Goal: Task Accomplishment & Management: Complete application form

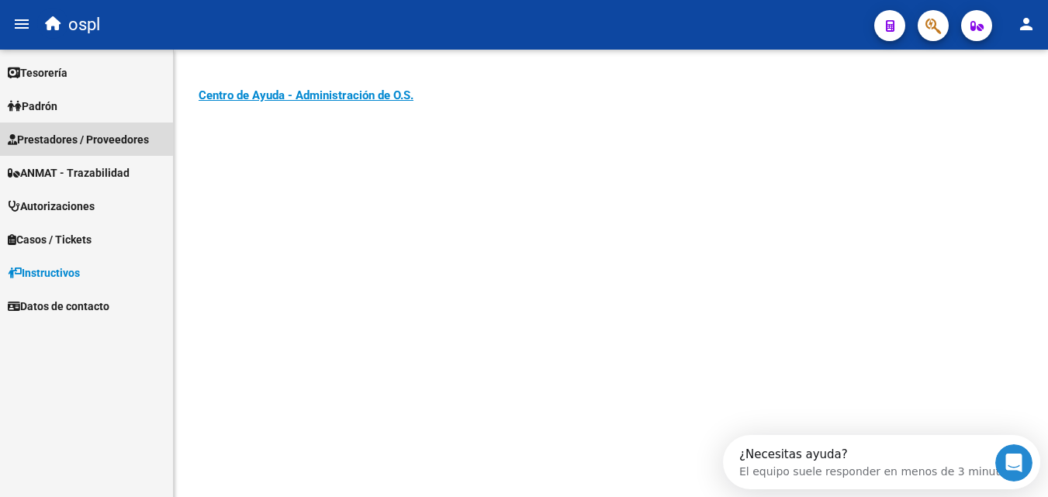
click at [77, 131] on span "Prestadores / Proveedores" at bounding box center [78, 139] width 141 height 17
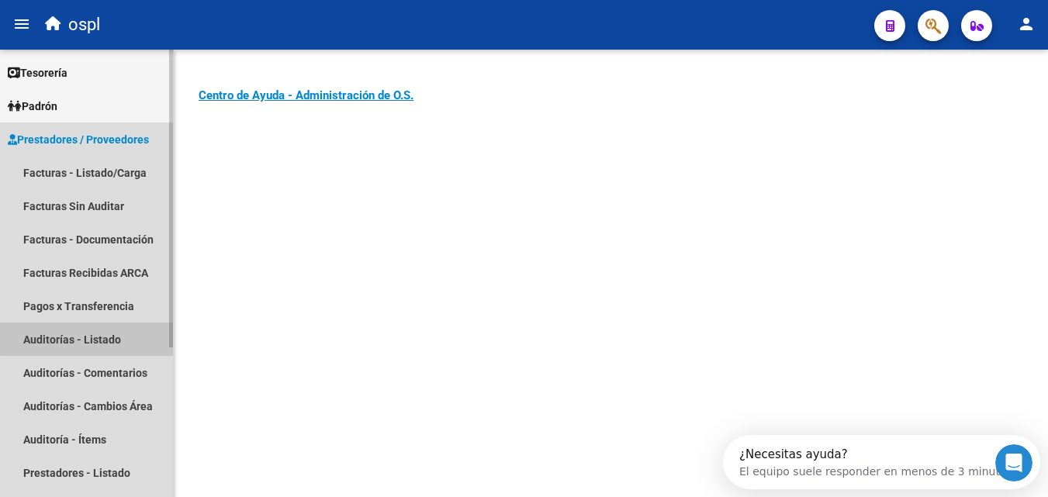
click at [109, 337] on link "Auditorías - Listado" at bounding box center [86, 339] width 173 height 33
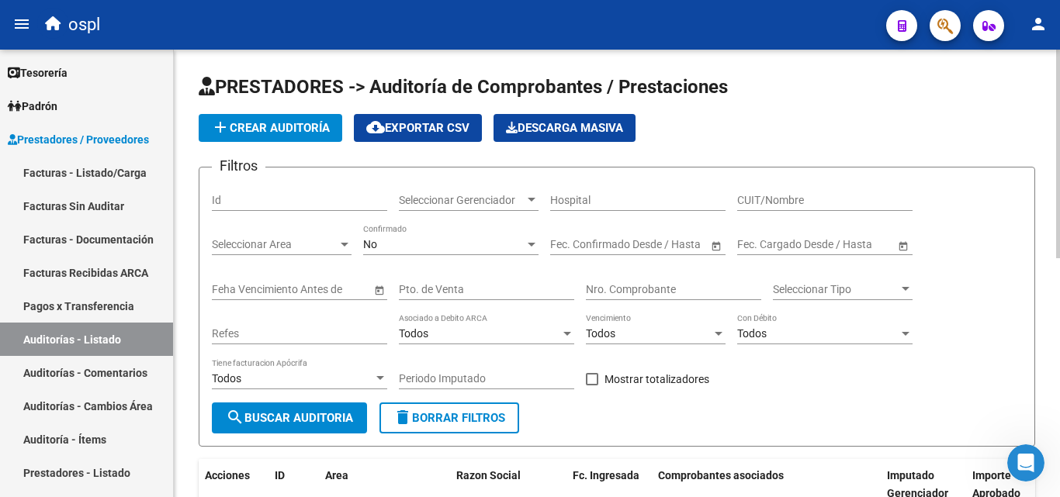
click at [650, 293] on input "Nro. Comprobante" at bounding box center [673, 289] width 175 height 13
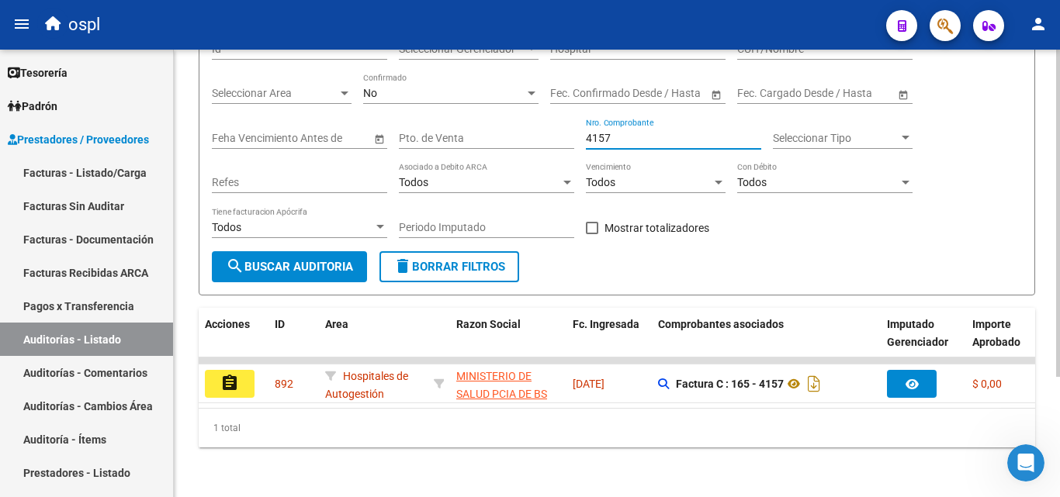
scroll to position [164, 0]
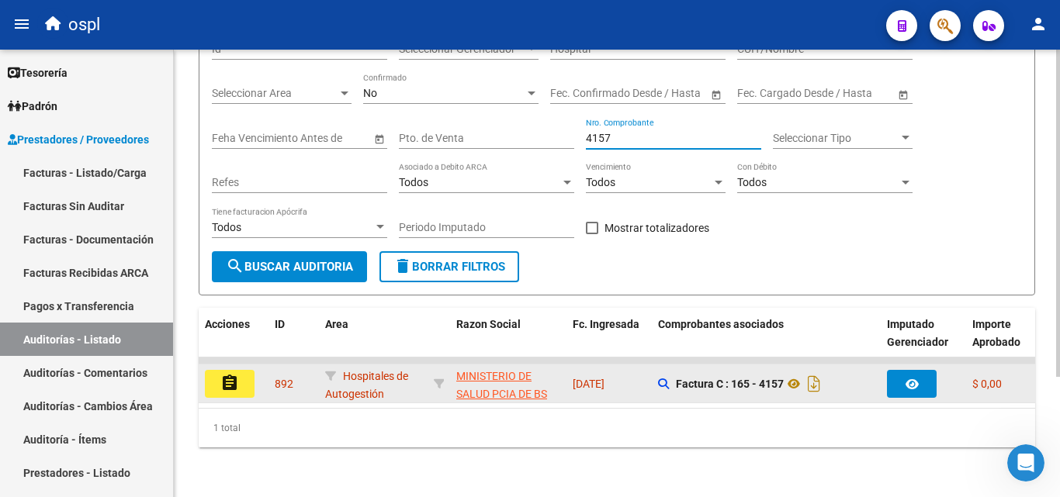
type input "4157"
click at [233, 378] on mat-icon "assignment" at bounding box center [229, 383] width 19 height 19
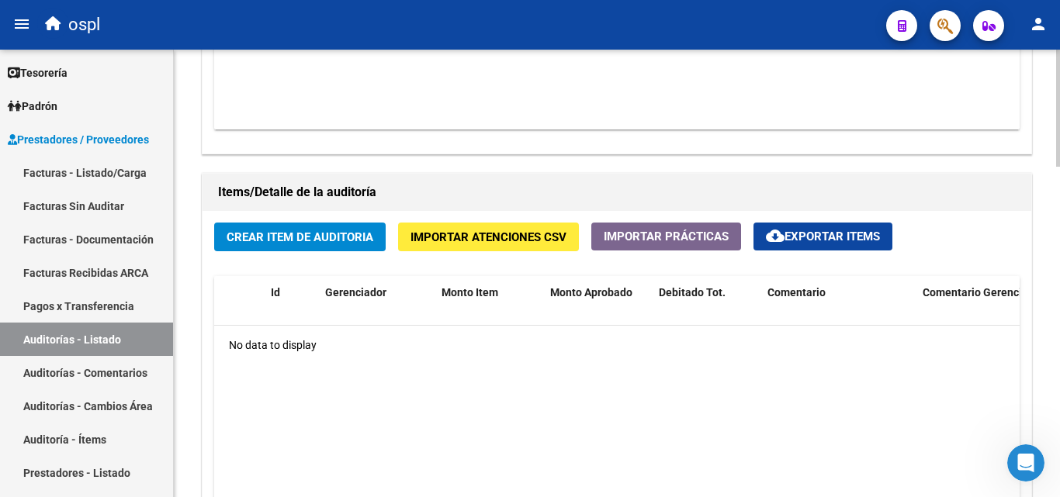
scroll to position [1009, 0]
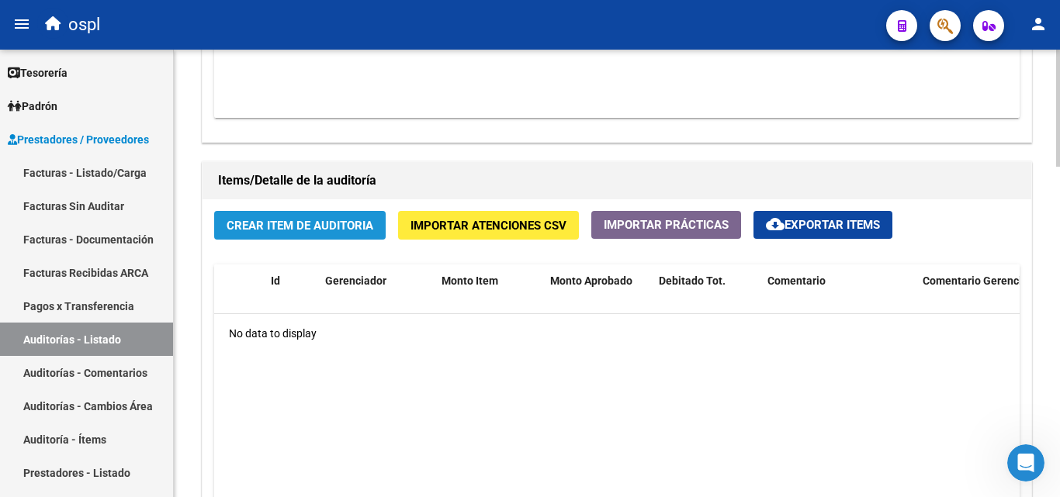
click at [348, 235] on button "Crear Item de Auditoria" at bounding box center [299, 225] width 171 height 29
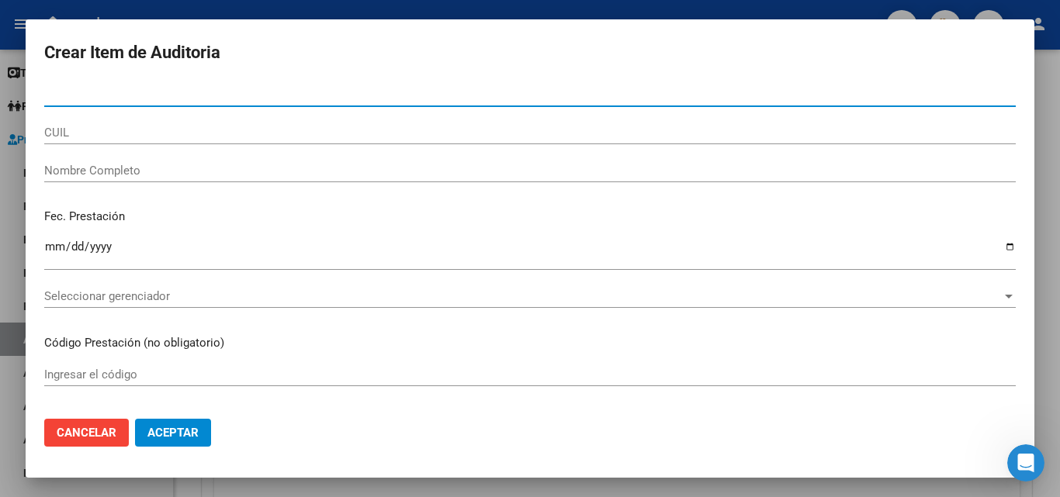
click at [155, 174] on input "Nombre Completo" at bounding box center [529, 171] width 971 height 14
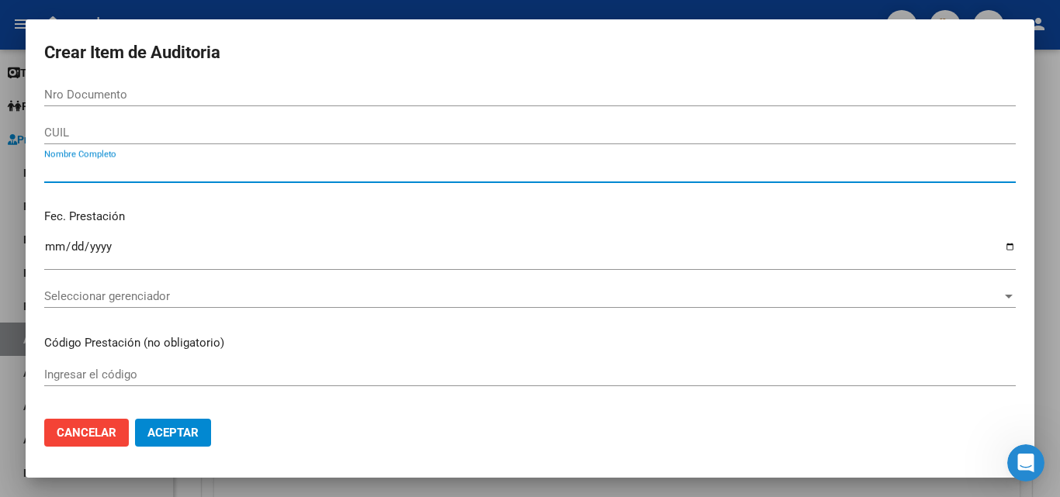
click at [183, 94] on input "Nro Documento" at bounding box center [529, 95] width 971 height 14
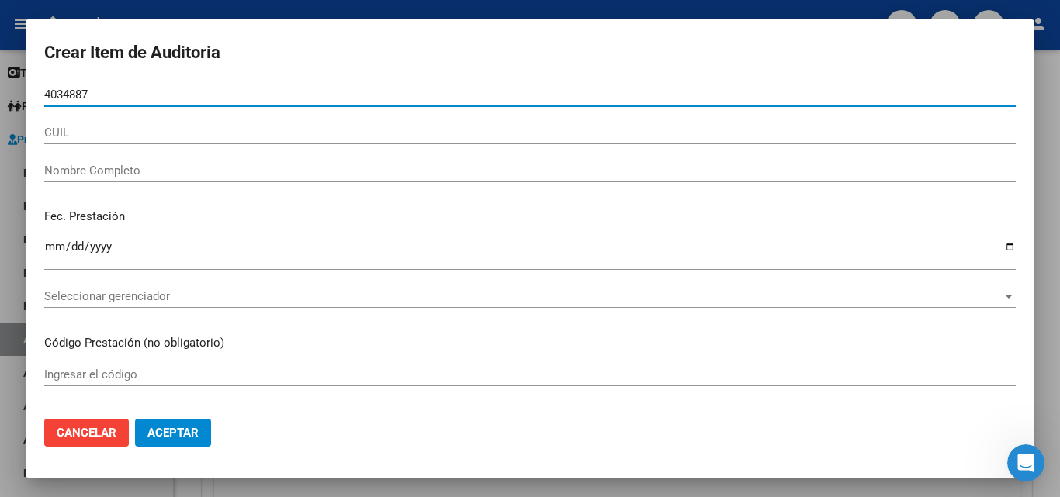
type input "40348874"
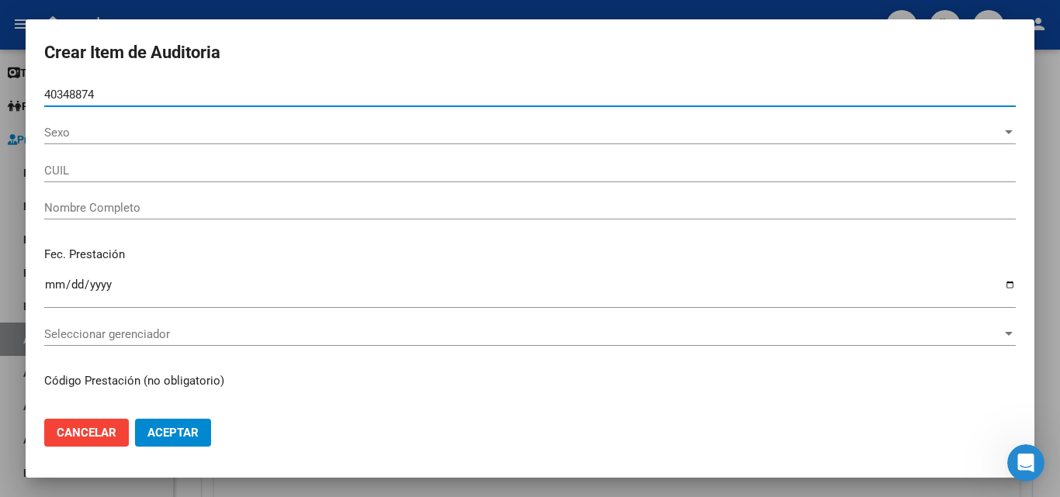
type input "27403488742"
type input "[PERSON_NAME] [PERSON_NAME]"
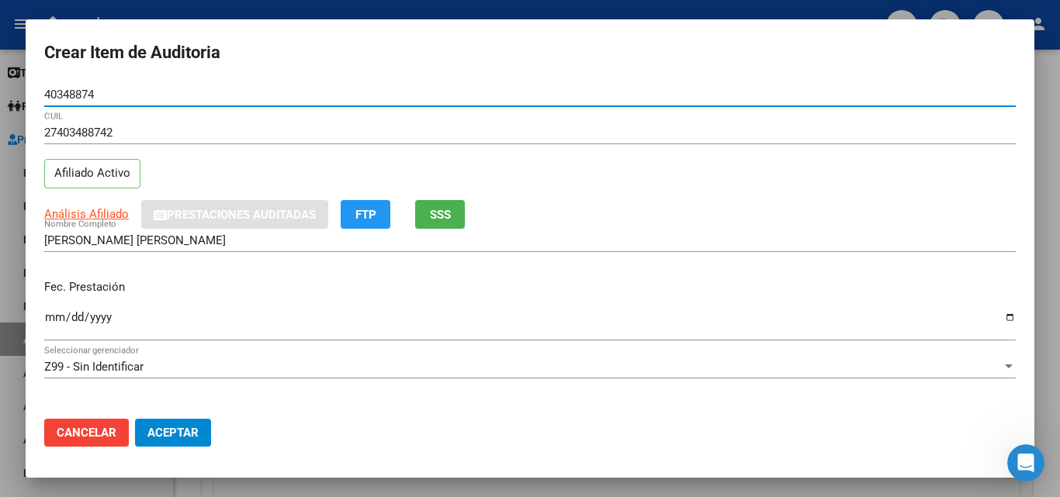
type input "40348874"
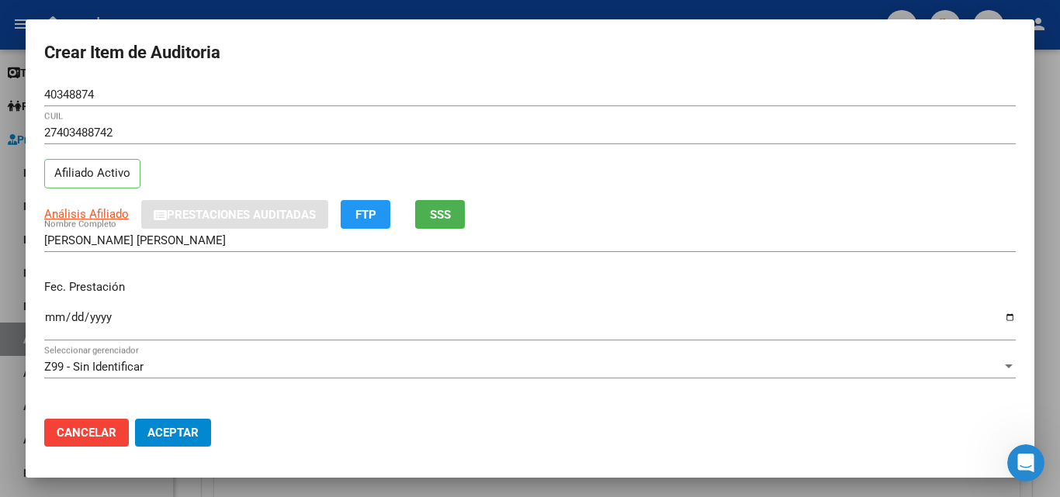
click at [306, 265] on div "[PERSON_NAME] [PERSON_NAME] Nombre Completo" at bounding box center [529, 248] width 971 height 38
click at [439, 222] on span "SSS" at bounding box center [440, 215] width 21 height 14
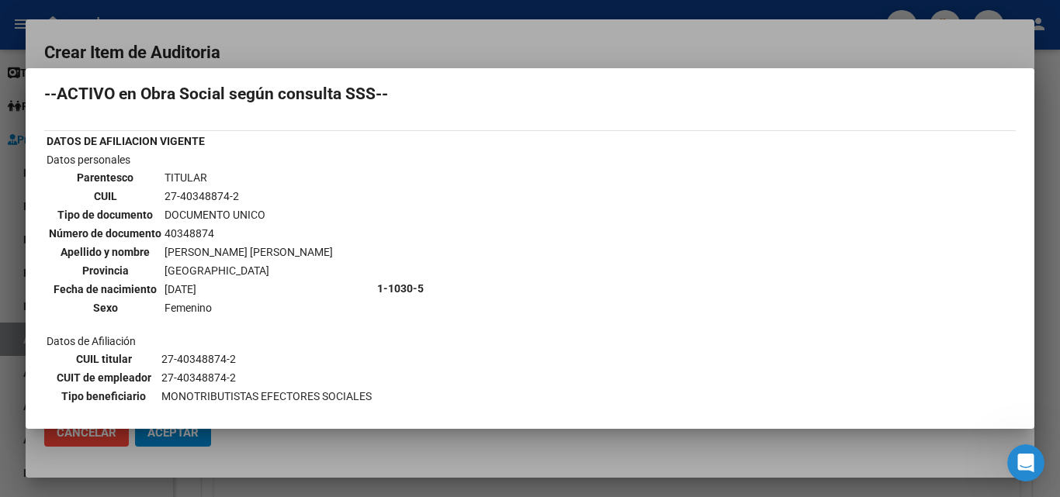
scroll to position [0, 0]
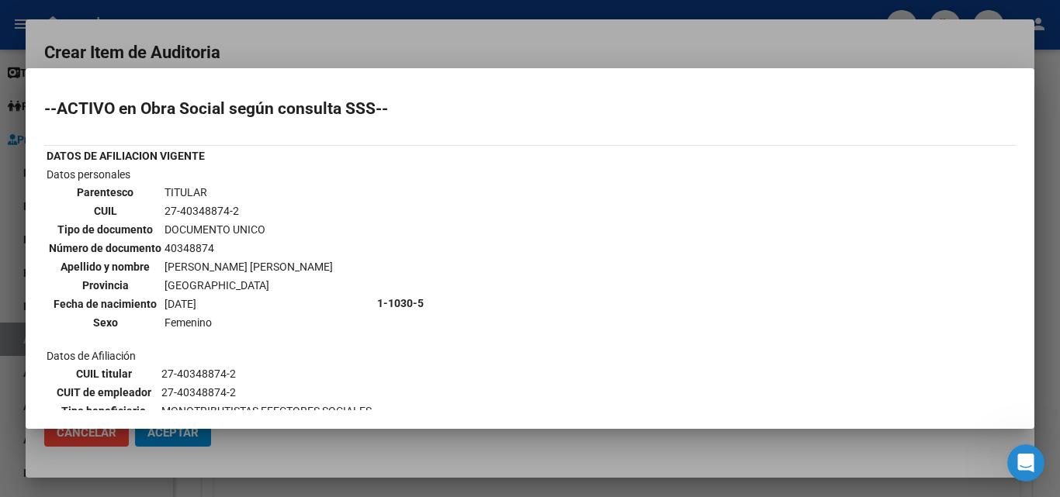
click at [375, 51] on div at bounding box center [530, 248] width 1060 height 497
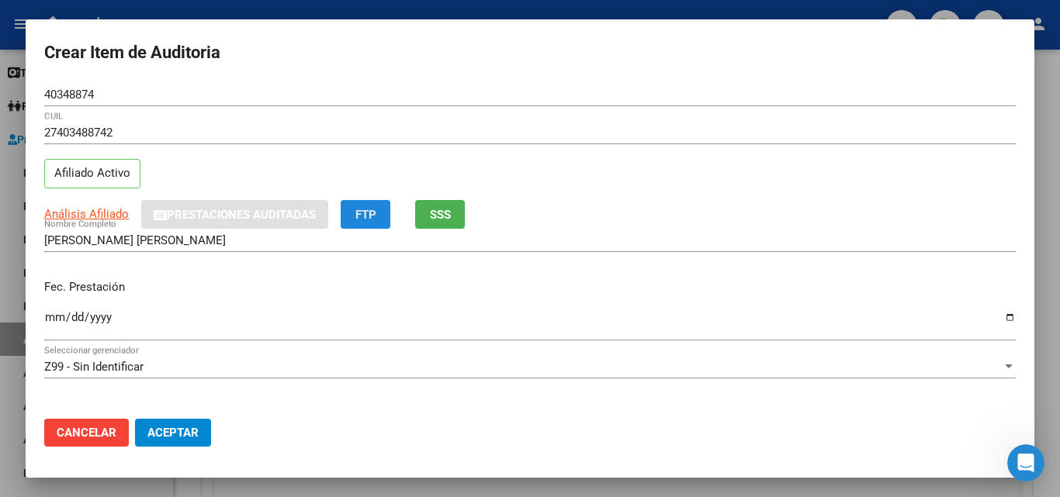
click at [385, 208] on button "FTP" at bounding box center [366, 214] width 50 height 29
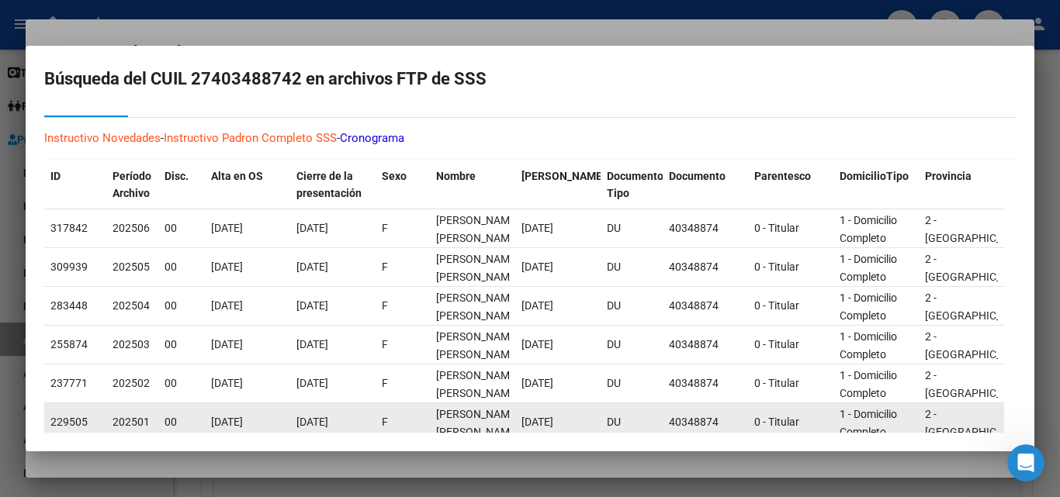
scroll to position [275, 0]
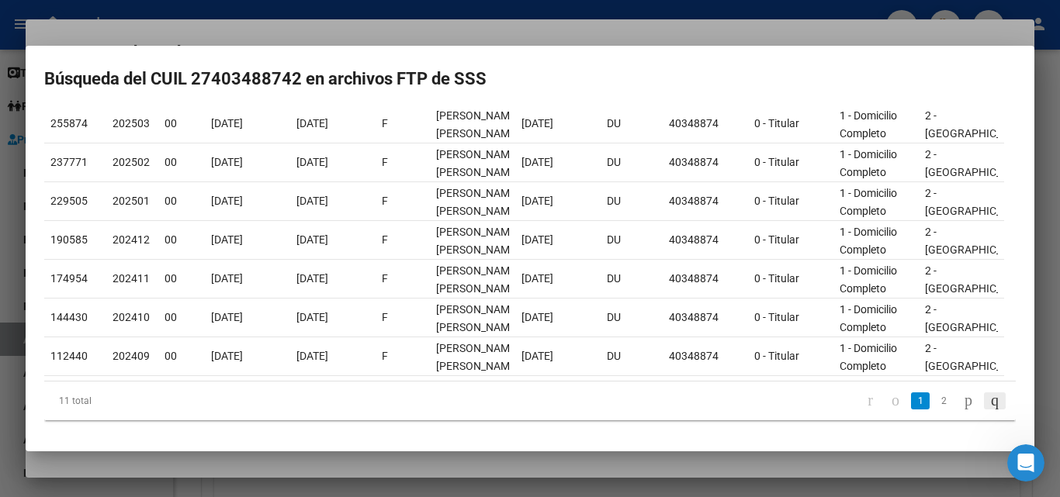
click at [988, 410] on icon "go to last page" at bounding box center [994, 400] width 12 height 19
click at [274, 28] on div at bounding box center [530, 248] width 1060 height 497
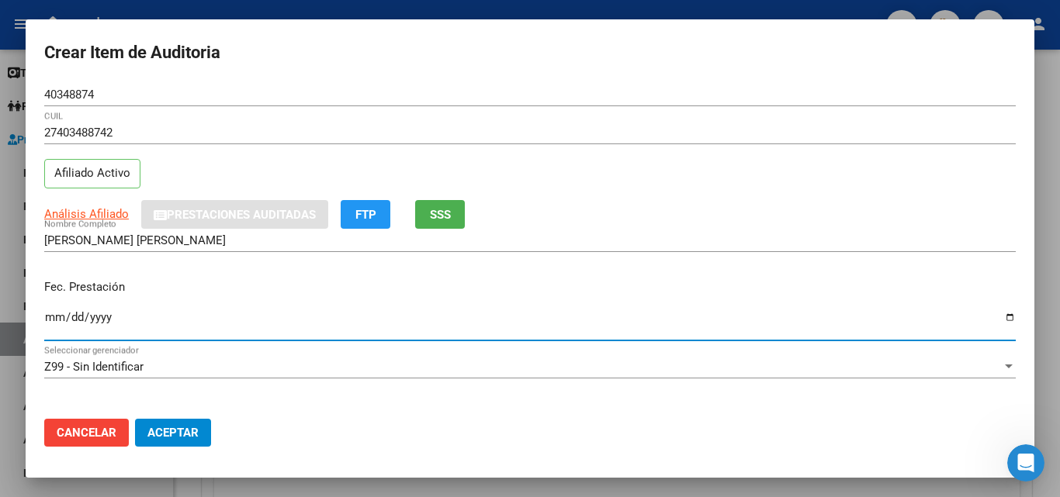
click at [1001, 316] on input "Ingresar la fecha" at bounding box center [529, 323] width 971 height 25
type input "[DATE]"
click at [211, 292] on p "Fec. Prestación" at bounding box center [529, 288] width 971 height 18
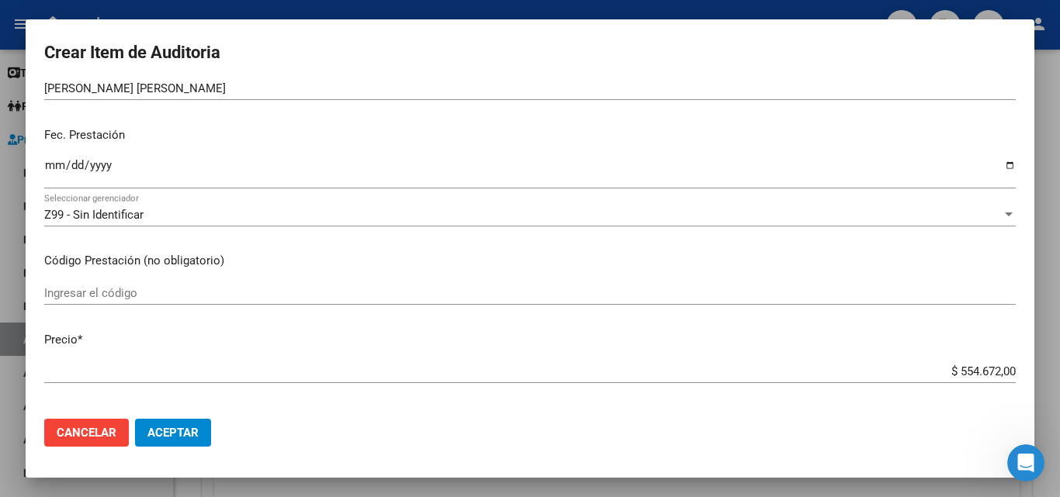
scroll to position [155, 0]
click at [213, 216] on div "Z99 - Sin Identificar" at bounding box center [522, 212] width 957 height 14
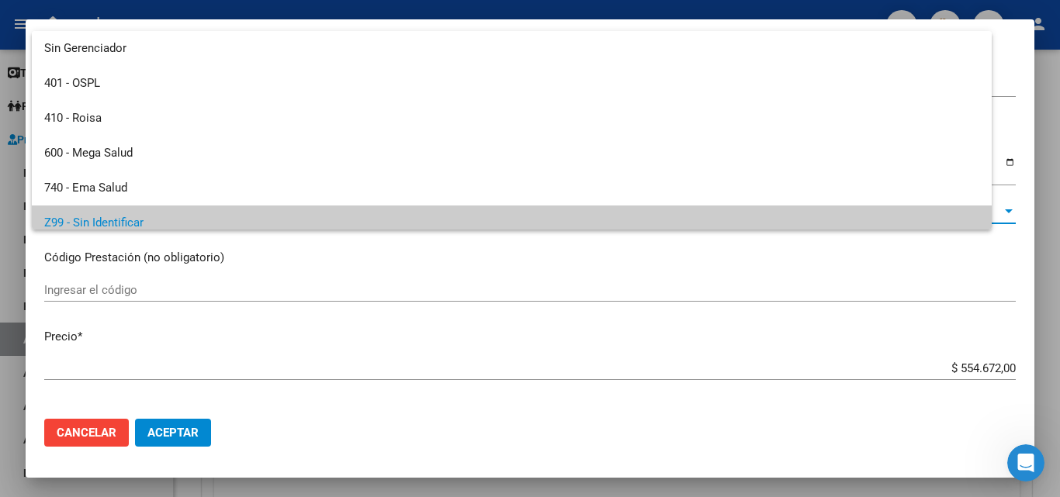
scroll to position [11, 0]
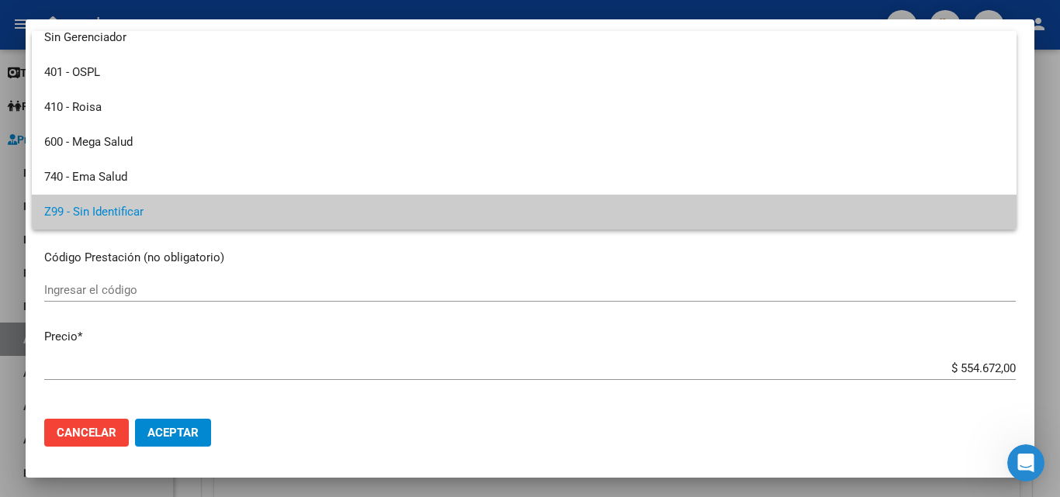
click at [285, 247] on div at bounding box center [530, 248] width 1060 height 497
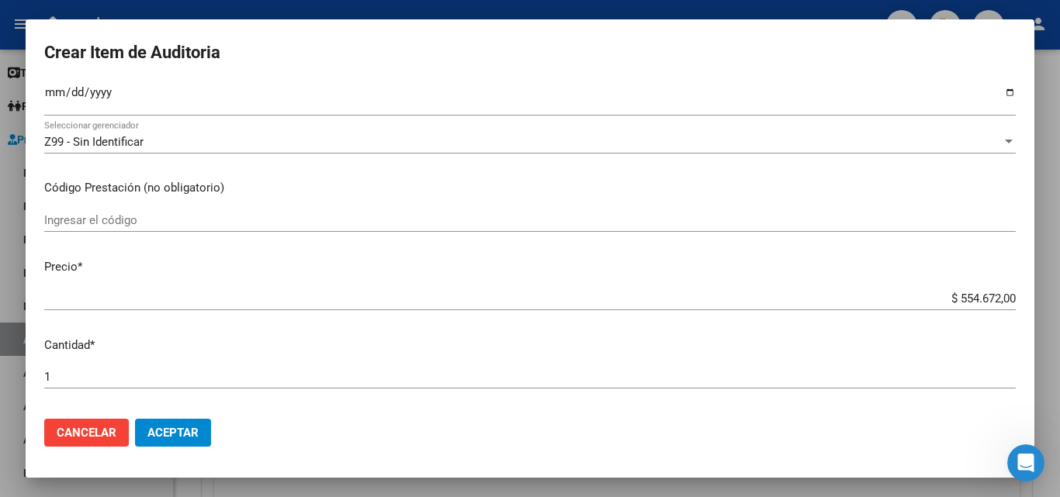
scroll to position [233, 0]
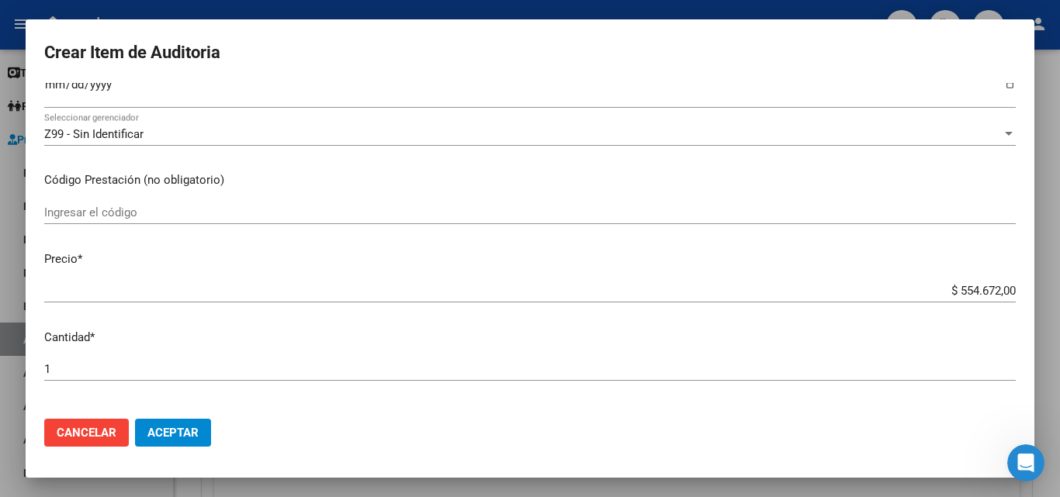
click at [141, 213] on input "Ingresar el código" at bounding box center [529, 213] width 971 height 14
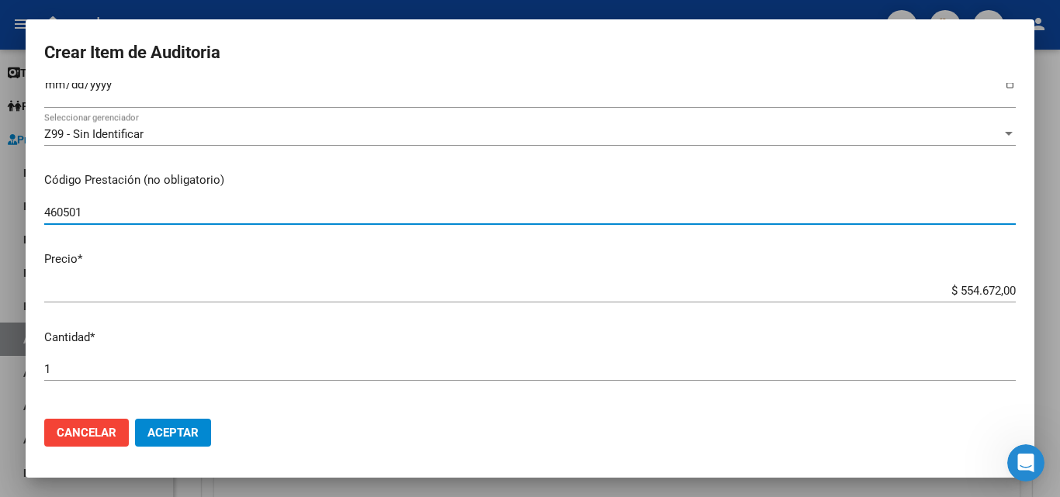
type input "460501"
click at [198, 251] on p "Precio *" at bounding box center [529, 260] width 971 height 18
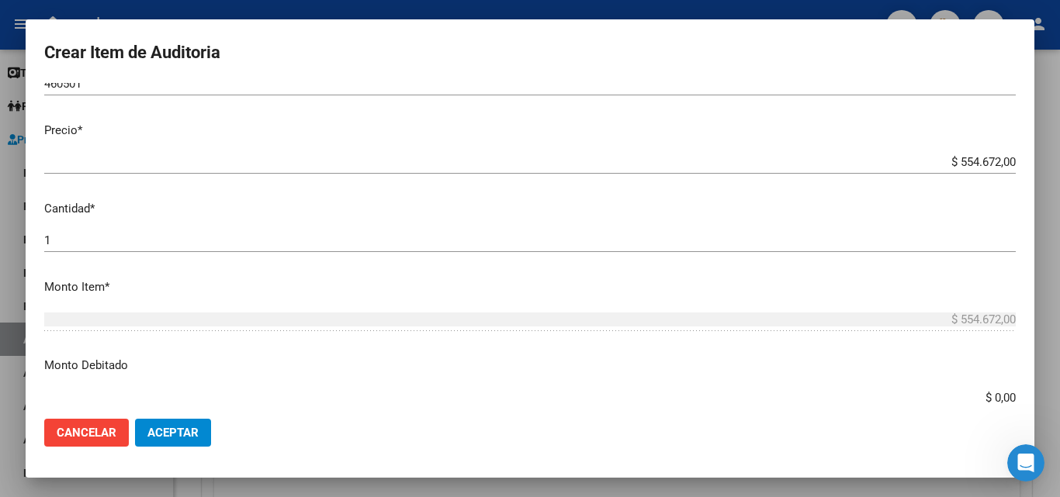
scroll to position [388, 0]
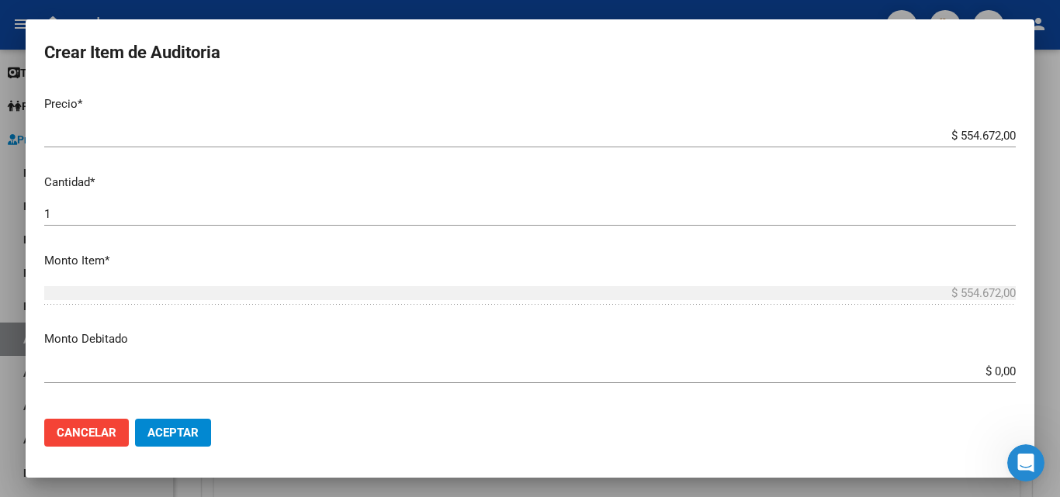
click at [1002, 368] on input "$ 0,00" at bounding box center [529, 372] width 971 height 14
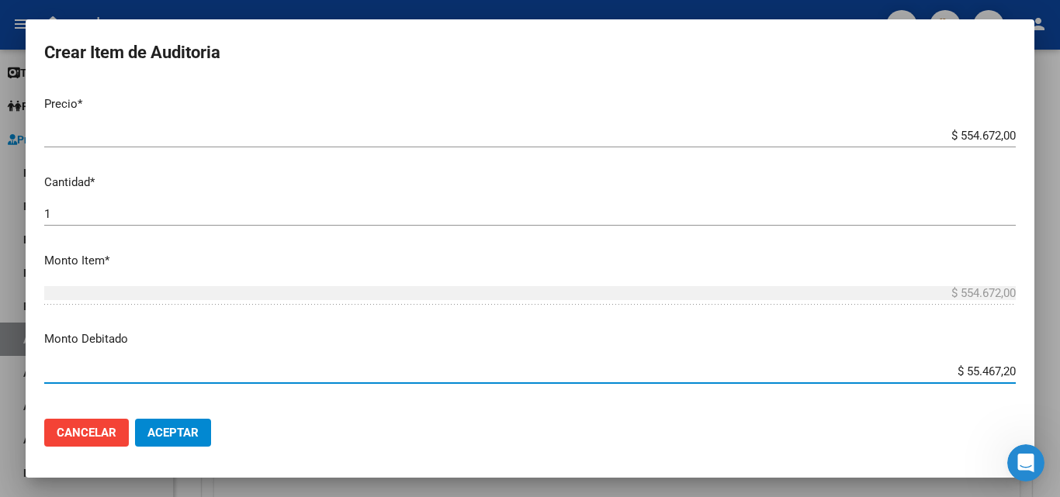
type input "$ 554.672,00"
click at [935, 349] on mat-dialog-content "40348874 Nro Documento 27403488742 CUIL Afiliado Activo Análisis Afiliado Prest…" at bounding box center [530, 245] width 1009 height 324
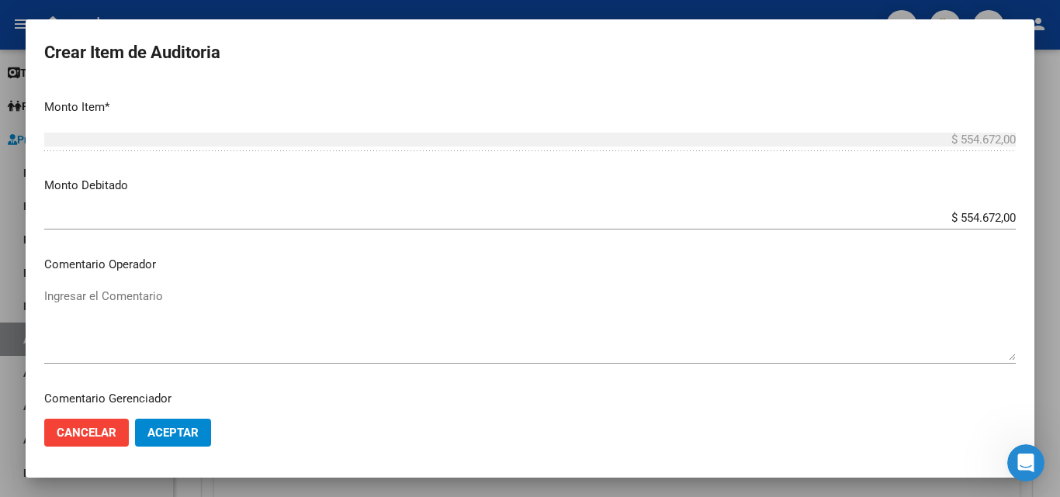
scroll to position [543, 0]
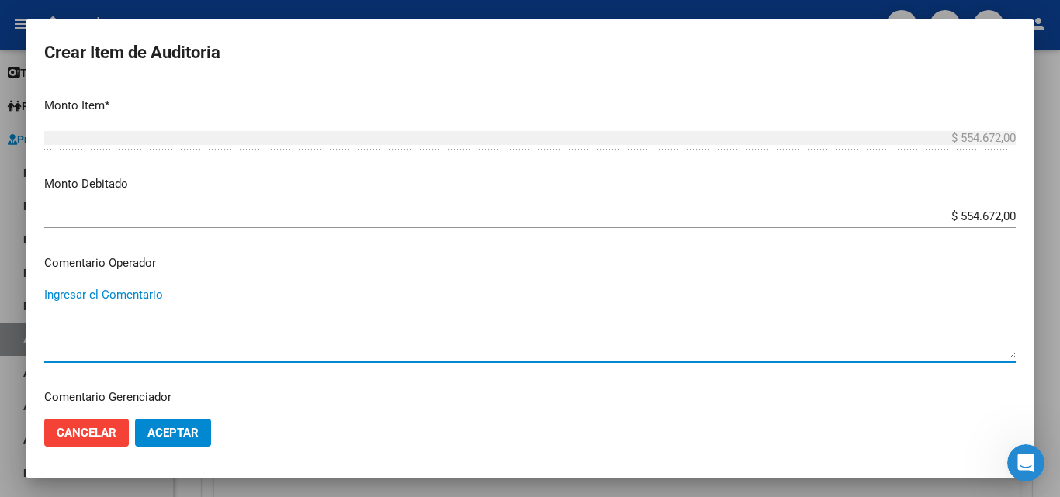
click at [296, 313] on textarea "Ingresar el Comentario" at bounding box center [529, 322] width 971 height 73
type textarea "A"
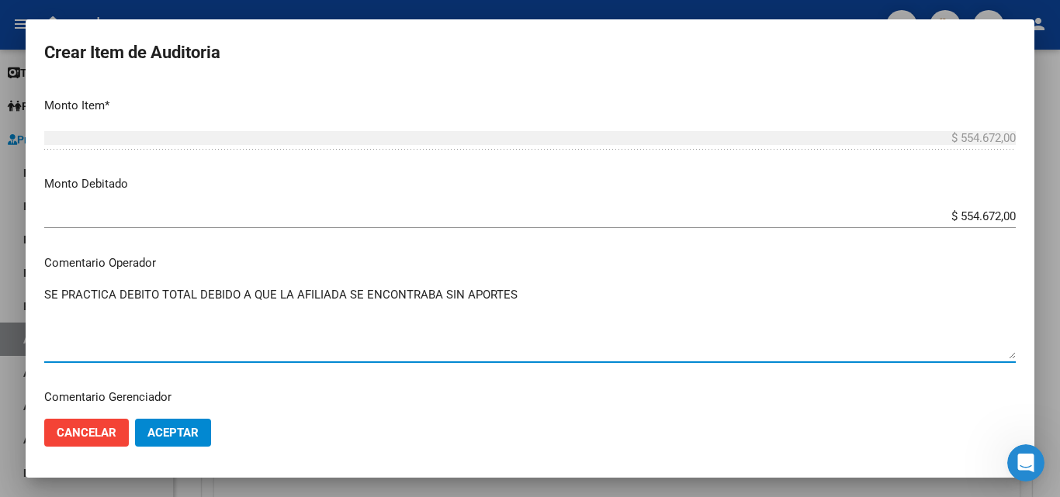
click at [240, 296] on textarea "SE PRACTICA DEBITO TOTAL DEBIDO A QUE LA AFILIADA SE ENCONTRABA SIN APORTES" at bounding box center [529, 322] width 971 height 73
click at [541, 294] on textarea "SE PRACTICA DEBITO TOTAL DEBIDO A QUE LA AFILIADA SE ENCONTRABA SIN APORTES" at bounding box center [529, 322] width 971 height 73
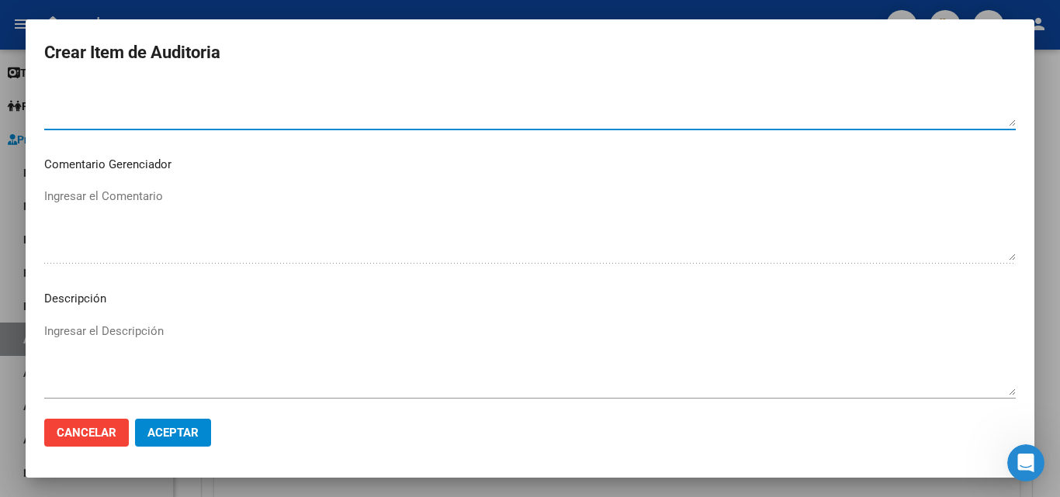
scroll to position [940, 0]
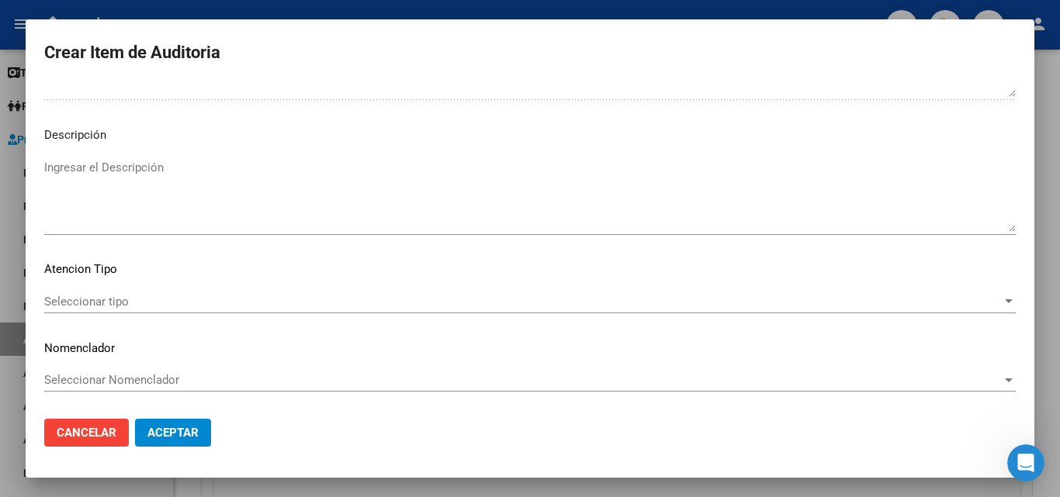
type textarea "SE PRACTICA DEBITO TOTAL DEBIDO A QUE LA AFILIADA SE ENCONTRABA SIN APORTES AL …"
click at [243, 299] on span "Seleccionar tipo" at bounding box center [522, 302] width 957 height 14
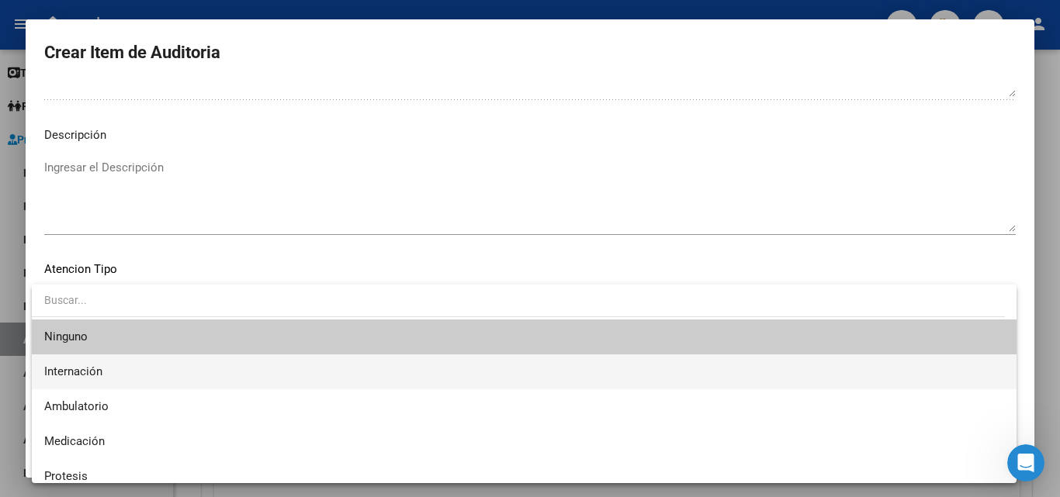
click at [127, 372] on span "Internación" at bounding box center [524, 372] width 960 height 35
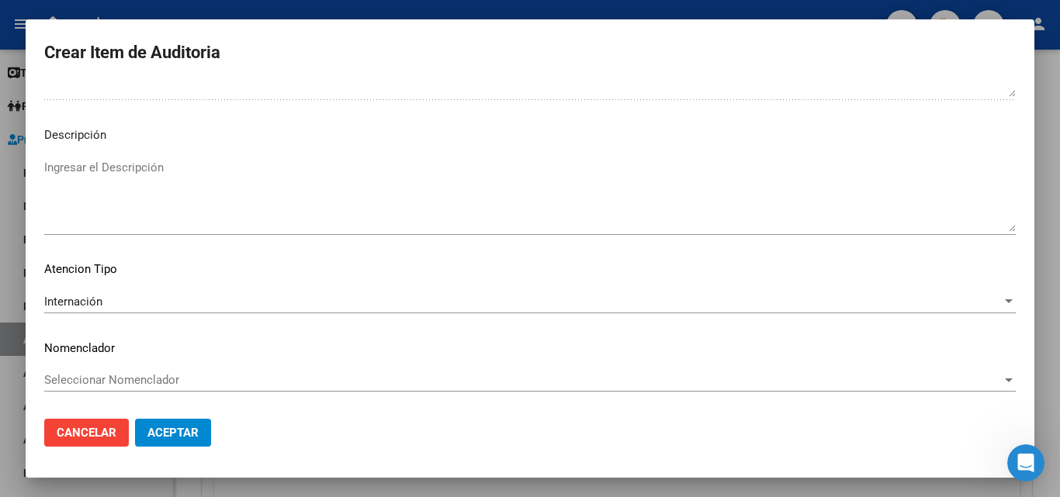
click at [212, 258] on mat-dialog-content "40348874 Nro Documento 27403488742 CUIL Afiliado Activo Análisis Afiliado Prest…" at bounding box center [530, 245] width 1009 height 324
click at [195, 374] on span "Seleccionar Nomenclador" at bounding box center [522, 380] width 957 height 14
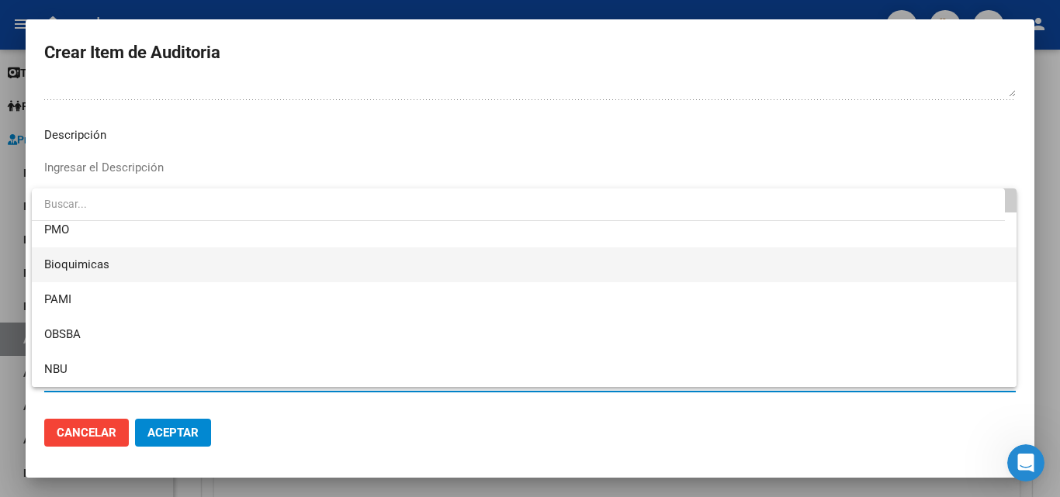
scroll to position [0, 0]
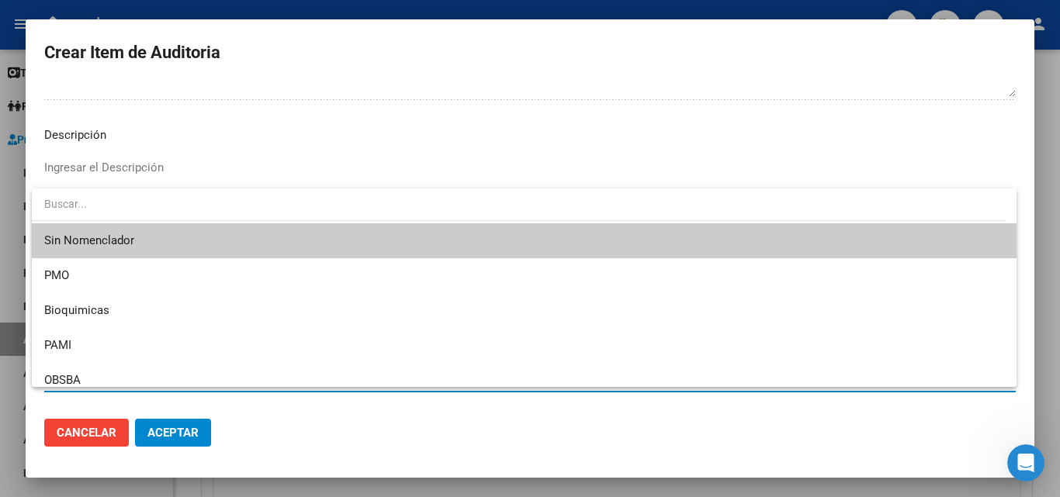
click at [175, 230] on span "Sin Nomenclador" at bounding box center [524, 240] width 960 height 35
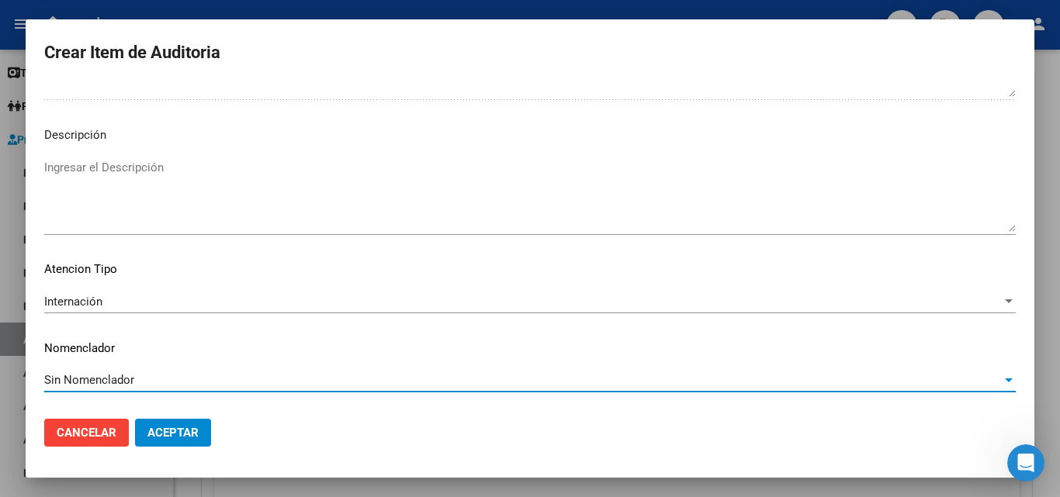
click at [175, 379] on div "Sin Nomenclador" at bounding box center [522, 380] width 957 height 14
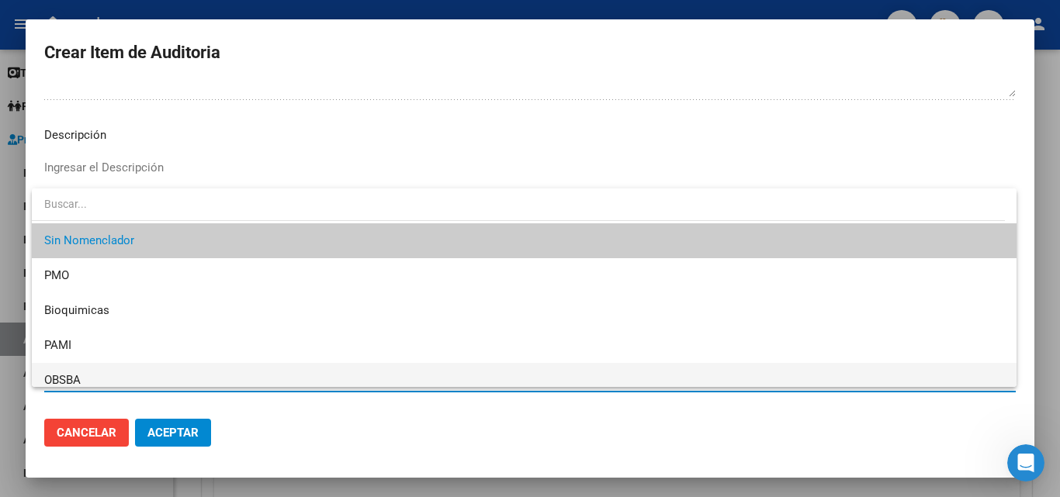
scroll to position [46, 0]
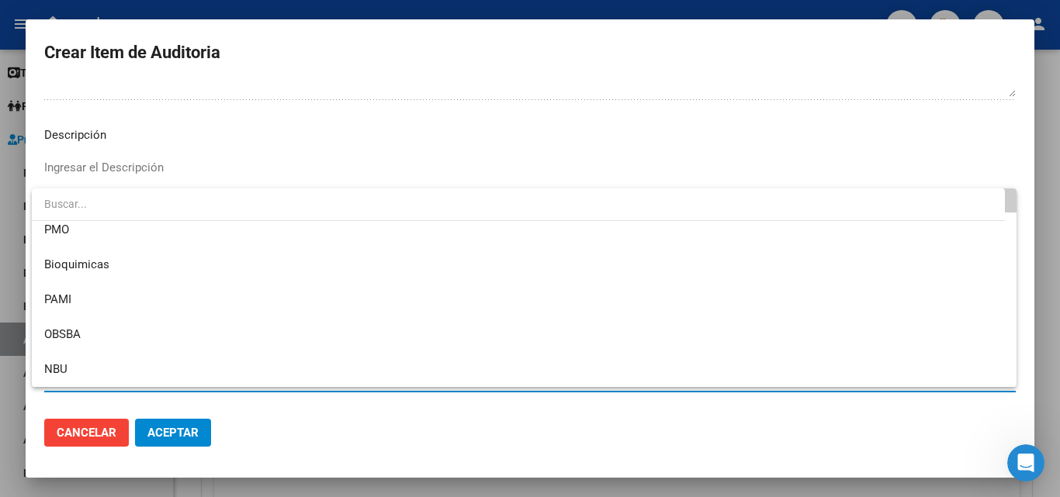
click at [226, 157] on div at bounding box center [530, 248] width 1060 height 497
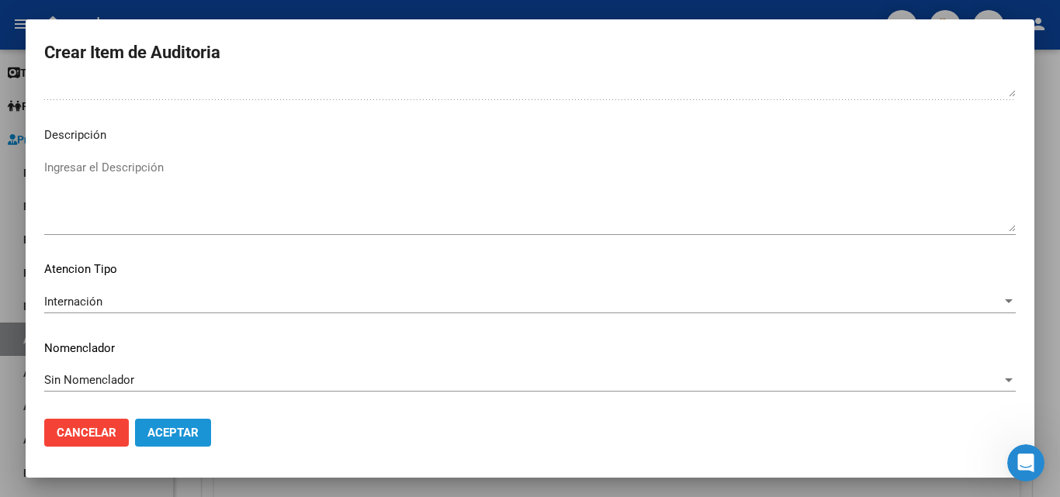
click at [171, 426] on span "Aceptar" at bounding box center [172, 433] width 51 height 14
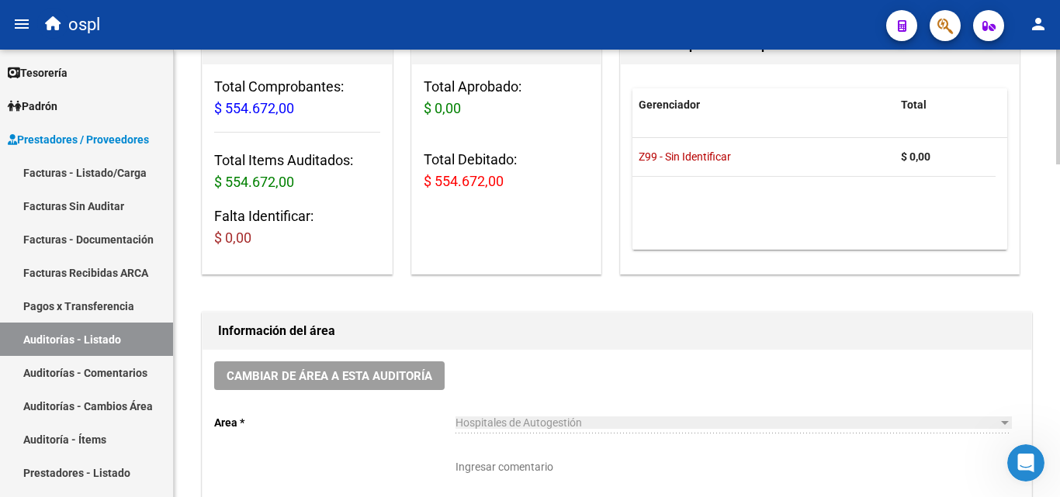
scroll to position [156, 0]
